Goal: Task Accomplishment & Management: Use online tool/utility

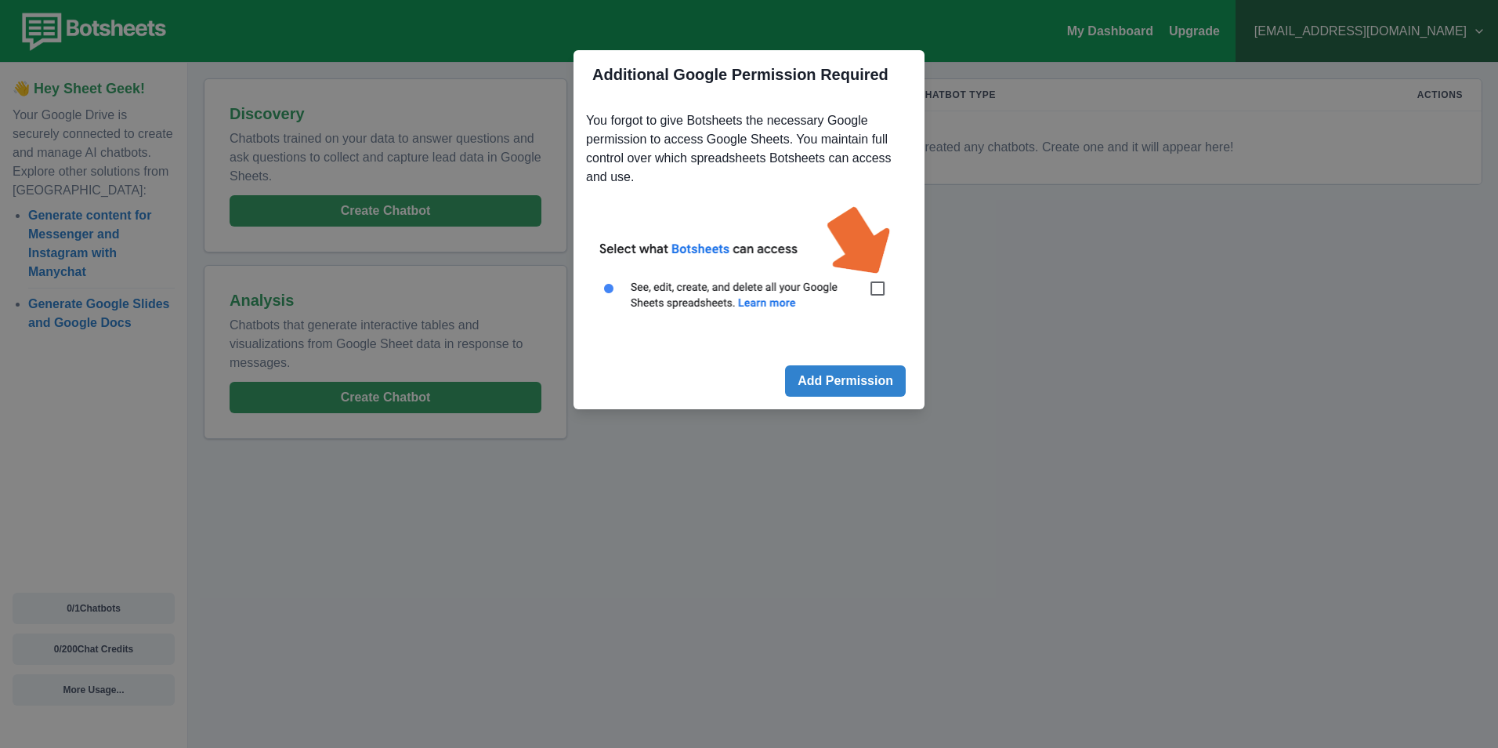
click at [880, 287] on img at bounding box center [749, 266] width 326 height 147
click at [859, 378] on button "Add Permission" at bounding box center [845, 380] width 121 height 31
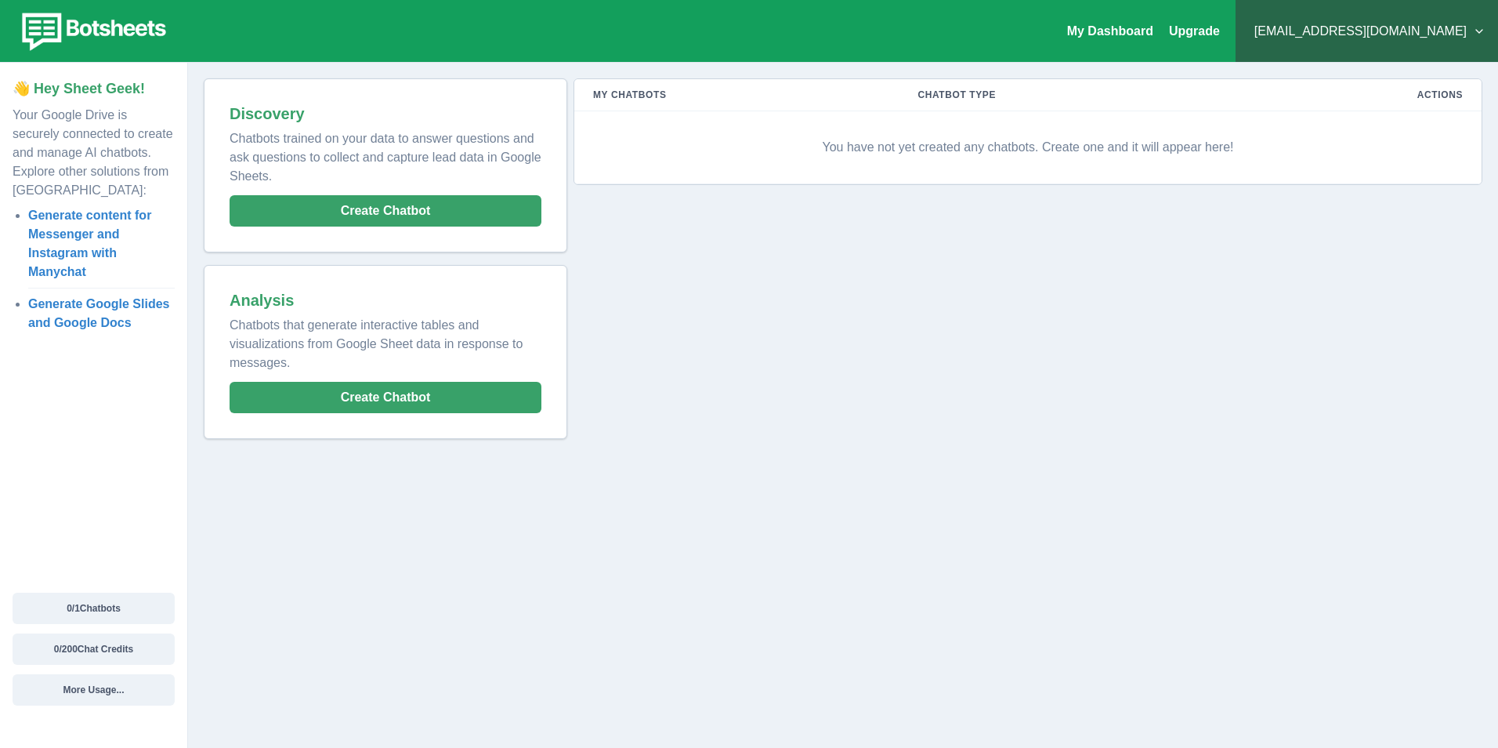
click at [95, 225] on li "Generate content for Messenger and Instagram with Manychat" at bounding box center [101, 243] width 147 height 75
click at [85, 233] on link "Generate content for Messenger and Instagram with Manychat" at bounding box center [89, 243] width 123 height 70
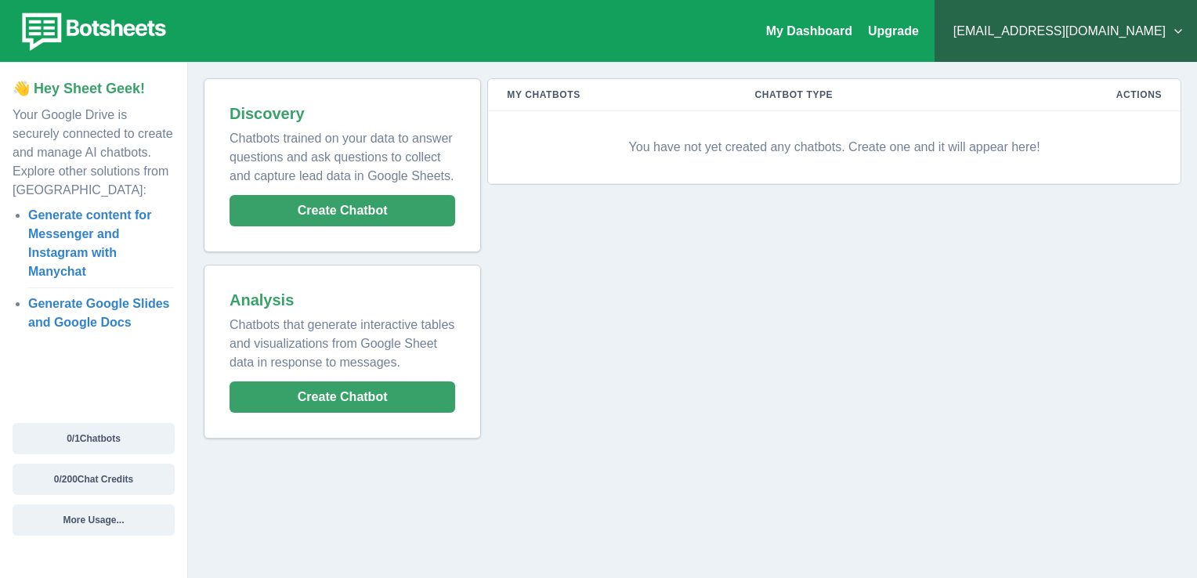
click at [399, 192] on div "Discovery Chatbots trained on your data to answer questions and ask questions t…" at bounding box center [342, 166] width 257 height 154
click at [364, 204] on button "Create Chatbot" at bounding box center [343, 210] width 226 height 31
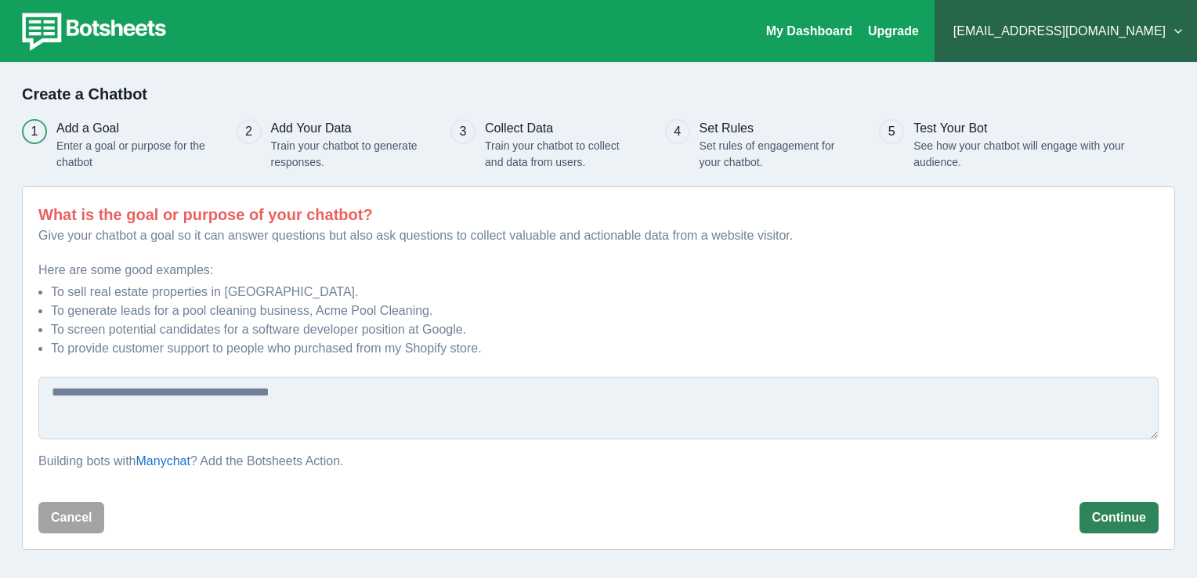
click at [1121, 510] on button "Continue" at bounding box center [1119, 517] width 79 height 31
click at [1133, 512] on button "Continue" at bounding box center [1119, 517] width 79 height 31
click at [252, 227] on p "Give your chatbot a goal so it can answer questions but also ask questions to c…" at bounding box center [598, 235] width 1120 height 19
click at [320, 409] on textarea at bounding box center [598, 408] width 1120 height 63
type textarea "*"
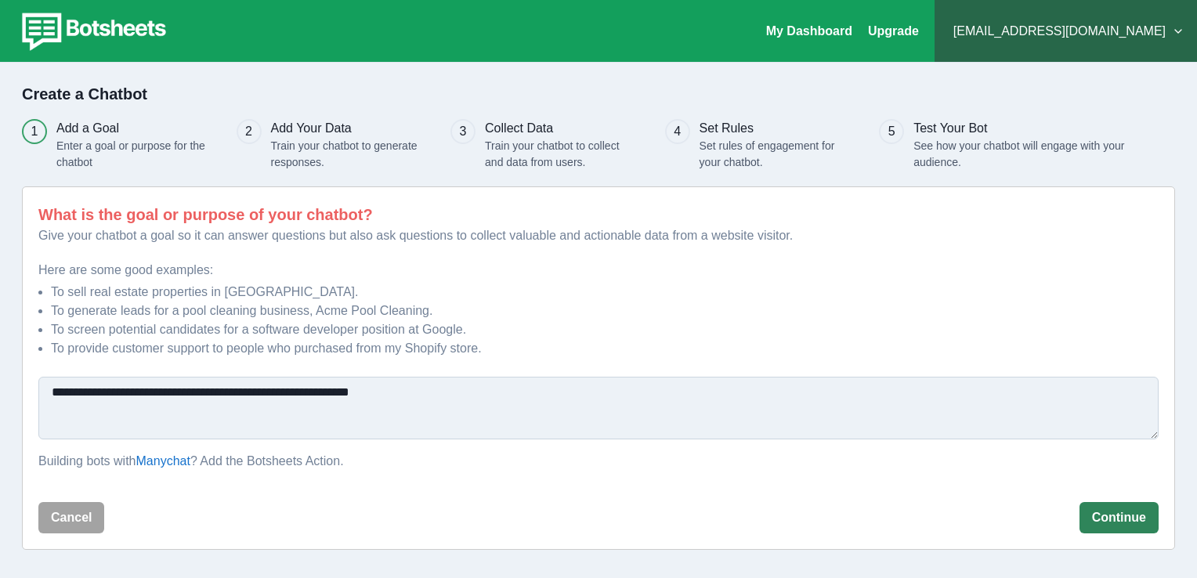
type textarea "**********"
click at [1118, 519] on button "Continue" at bounding box center [1119, 517] width 79 height 31
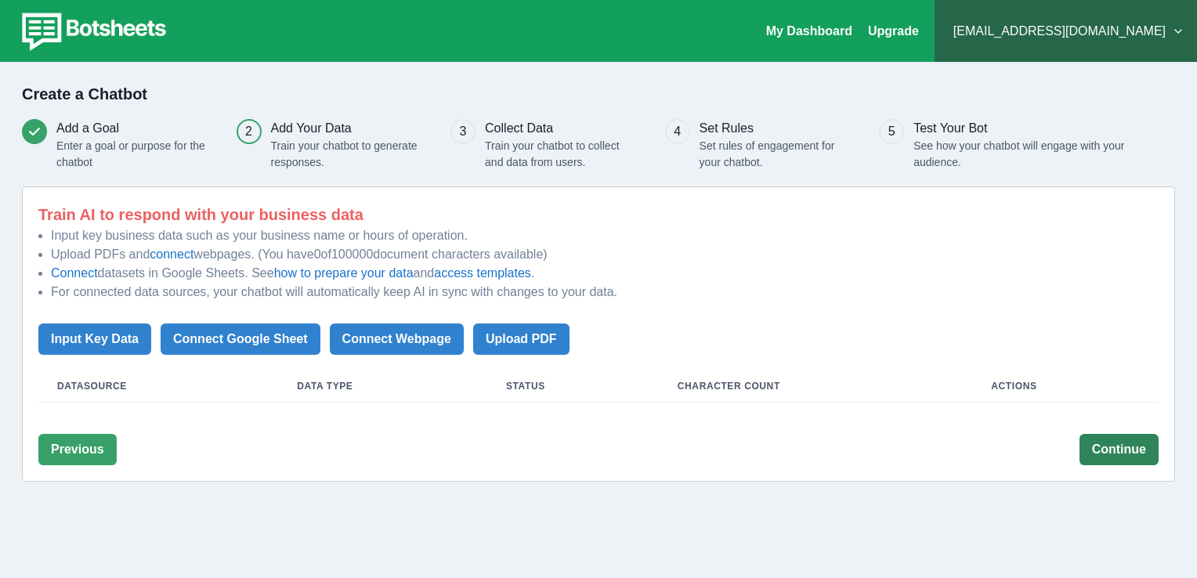
click at [1135, 451] on button "Continue" at bounding box center [1119, 449] width 79 height 31
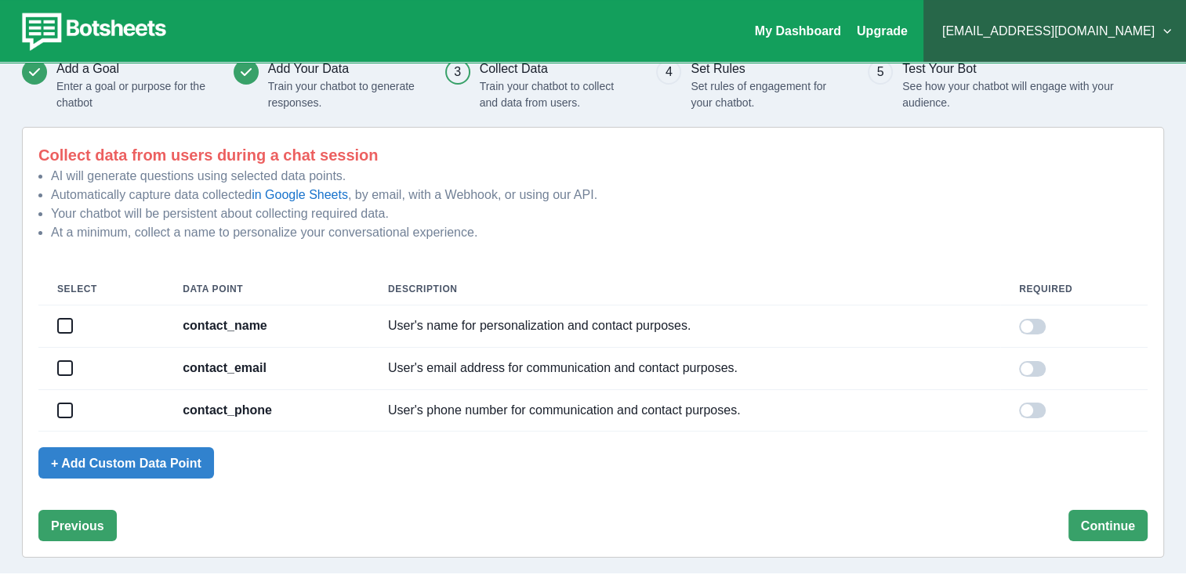
scroll to position [65, 0]
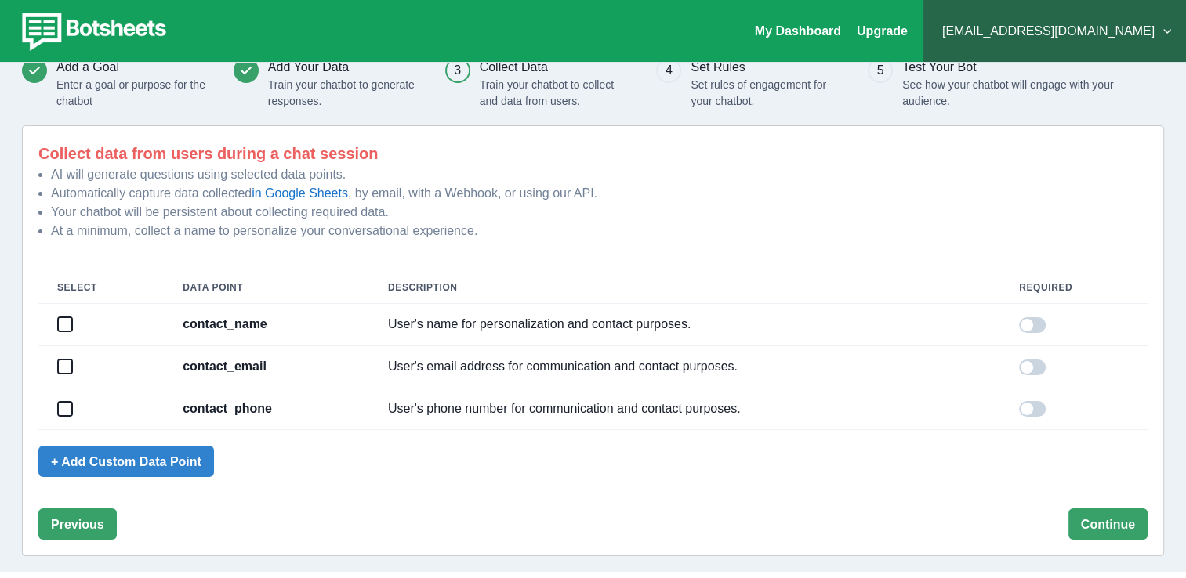
drag, startPoint x: 1038, startPoint y: 326, endPoint x: 1037, endPoint y: 362, distance: 36.1
click at [1038, 328] on span at bounding box center [1032, 325] width 27 height 16
click at [1033, 366] on span at bounding box center [1026, 367] width 13 height 13
click at [1037, 418] on td at bounding box center [1073, 409] width 147 height 42
click at [1114, 530] on button "Continue" at bounding box center [1107, 524] width 79 height 31
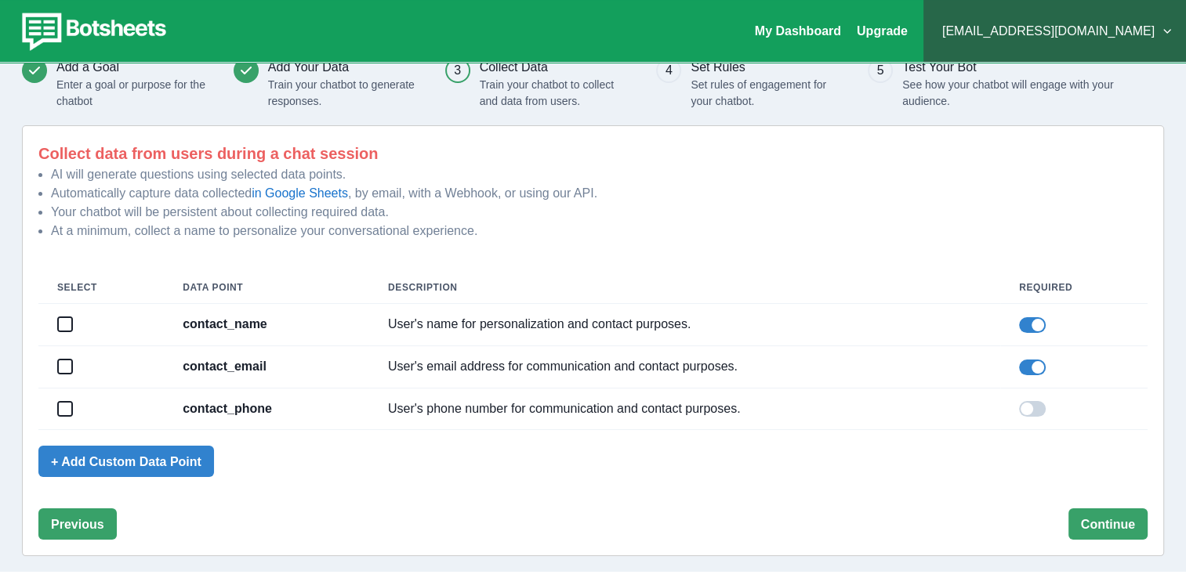
click at [70, 323] on span at bounding box center [65, 324] width 13 height 13
click at [60, 359] on td at bounding box center [100, 367] width 125 height 42
drag, startPoint x: 60, startPoint y: 359, endPoint x: 64, endPoint y: 367, distance: 9.5
click at [64, 367] on span at bounding box center [65, 366] width 13 height 13
drag, startPoint x: 60, startPoint y: 407, endPoint x: 161, endPoint y: 431, distance: 103.8
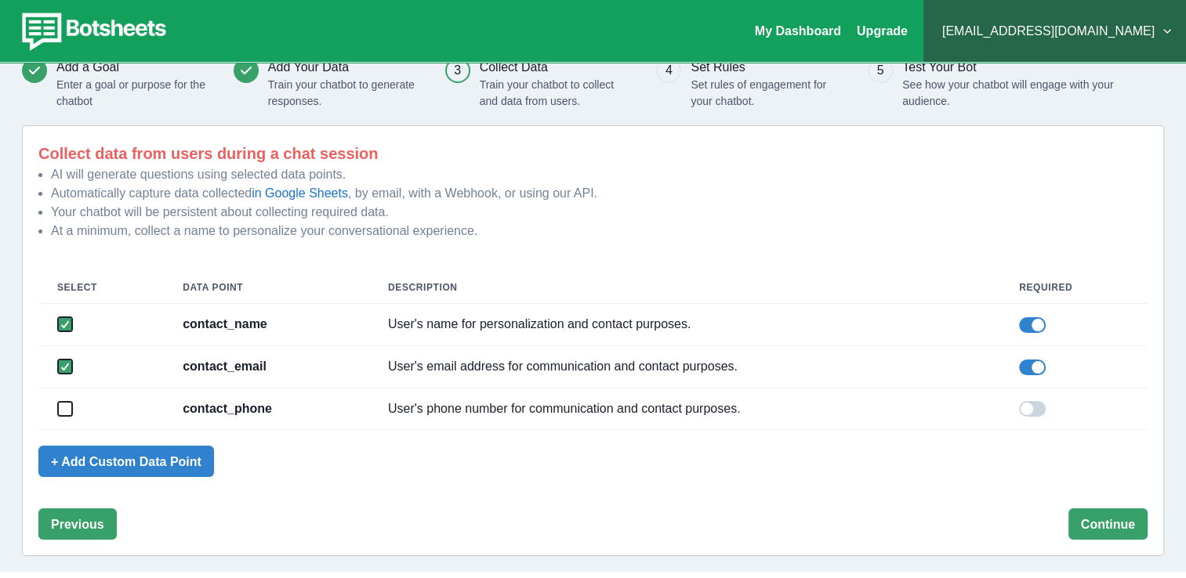
click at [63, 411] on span at bounding box center [65, 409] width 13 height 13
click at [1110, 521] on button "Continue" at bounding box center [1107, 524] width 79 height 31
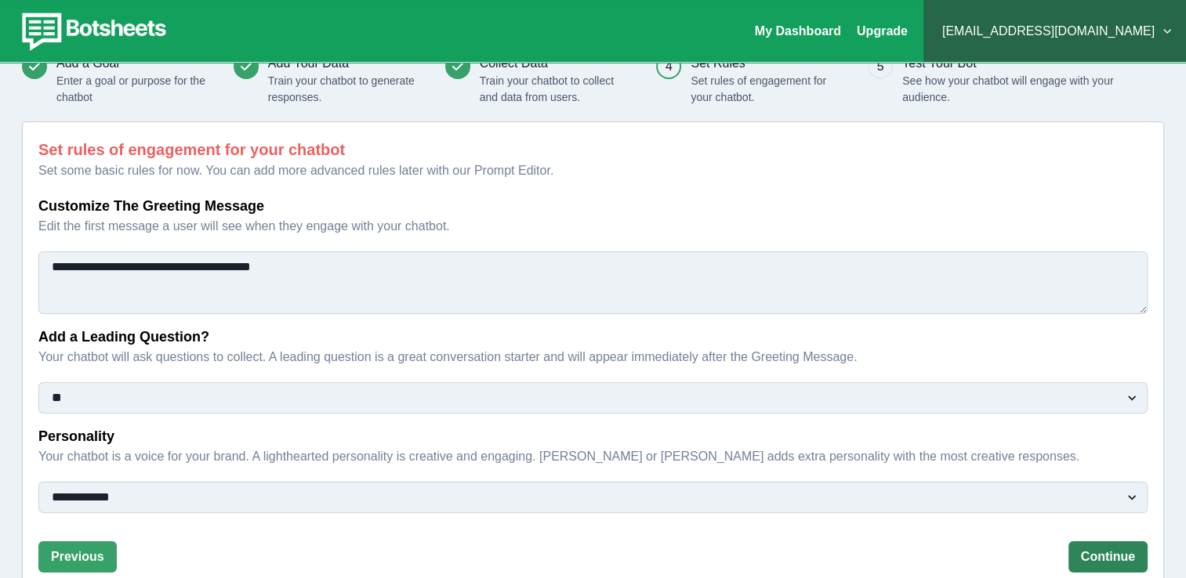
click at [1112, 557] on button "Continue" at bounding box center [1107, 556] width 79 height 31
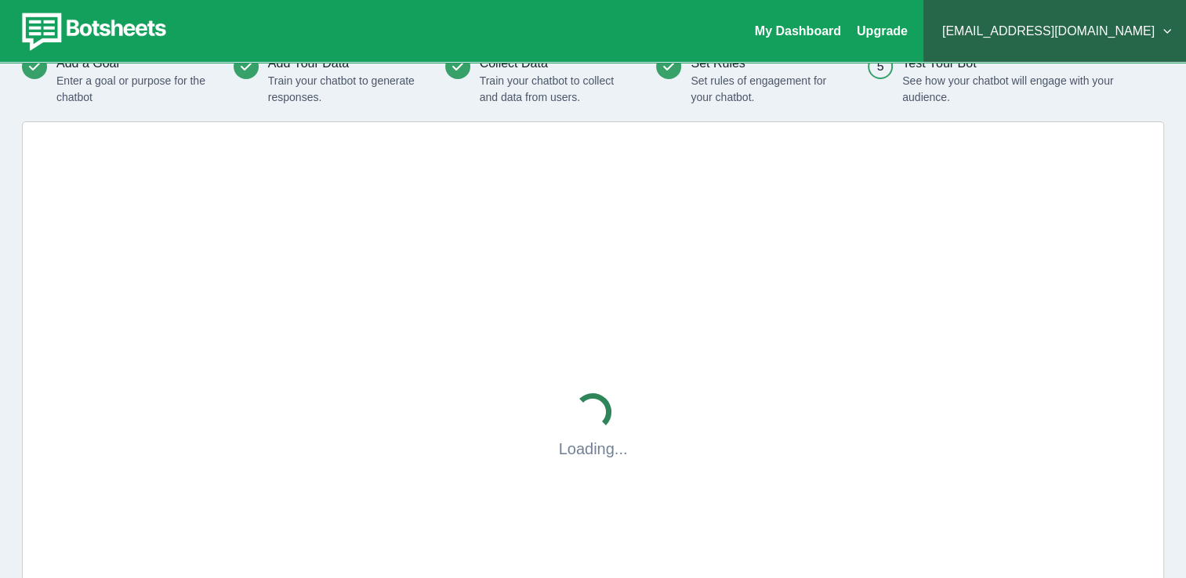
scroll to position [0, 0]
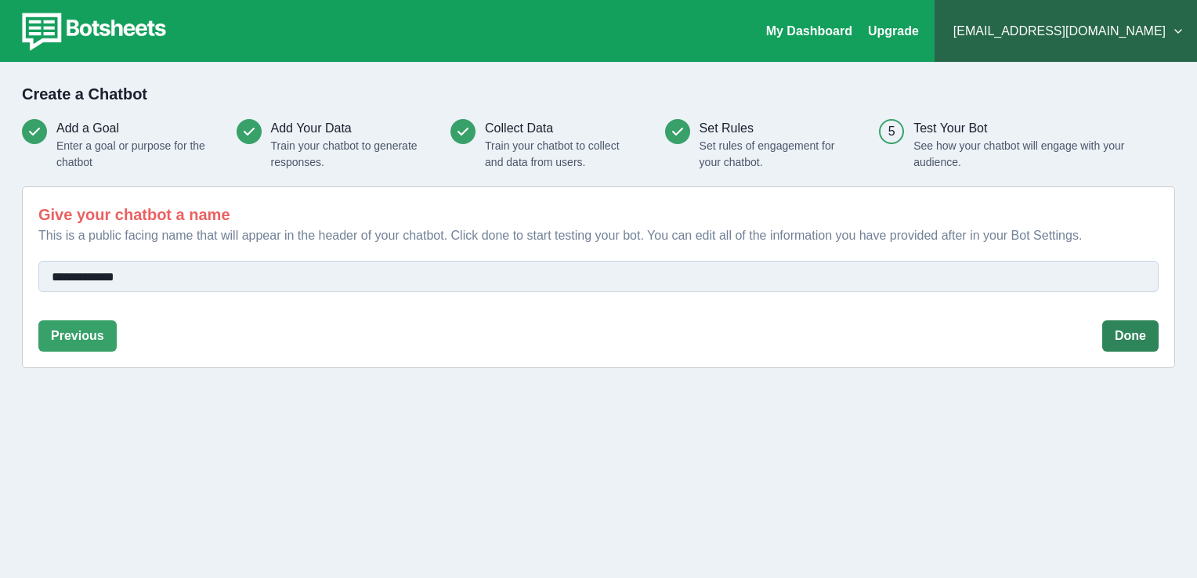
click at [1128, 331] on button "Done" at bounding box center [1130, 335] width 56 height 31
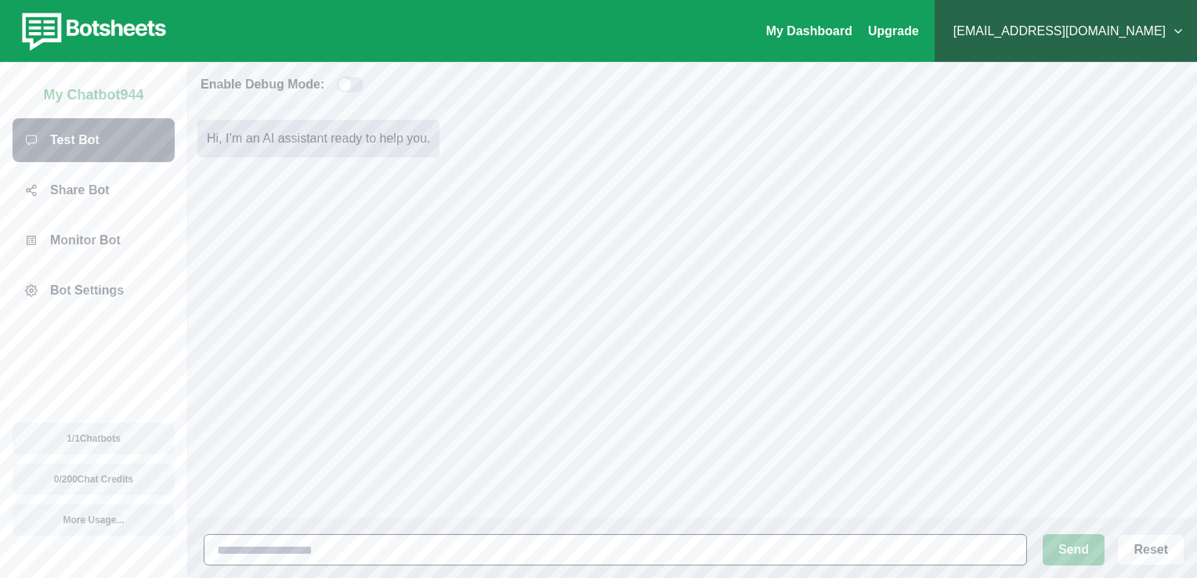
click at [438, 549] on input at bounding box center [616, 549] width 824 height 31
type input "*****"
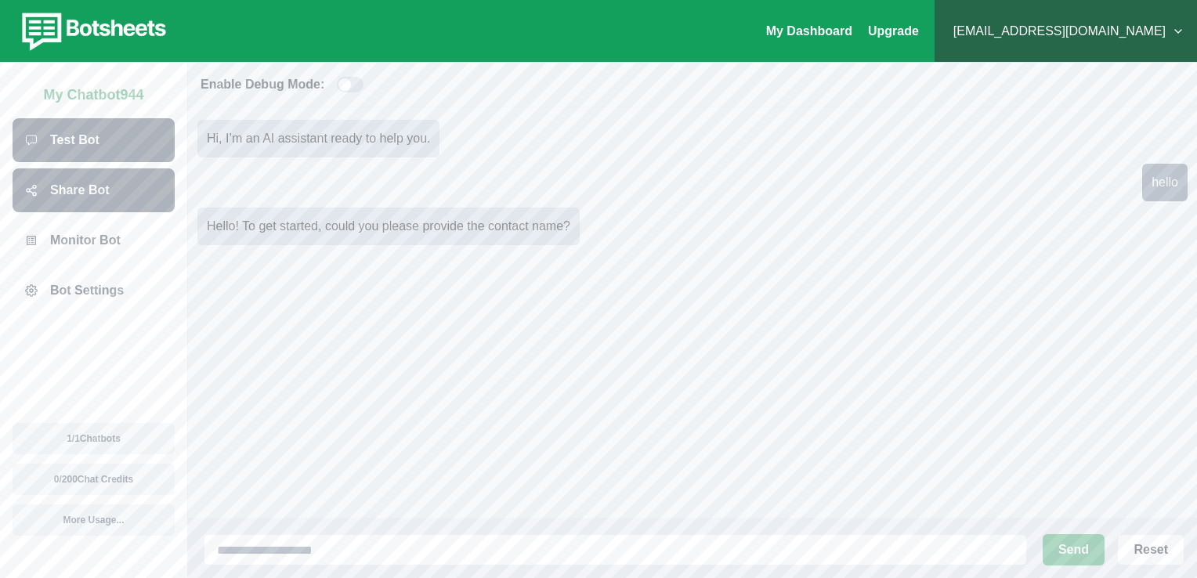
click at [83, 190] on p "Share Bot" at bounding box center [80, 190] width 60 height 19
